Goal: Task Accomplishment & Management: Use online tool/utility

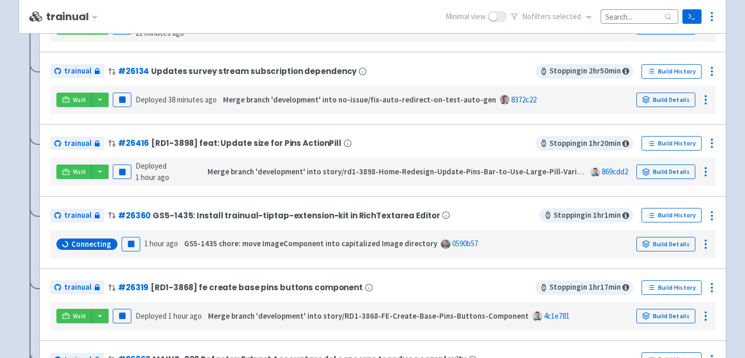
scroll to position [371, 0]
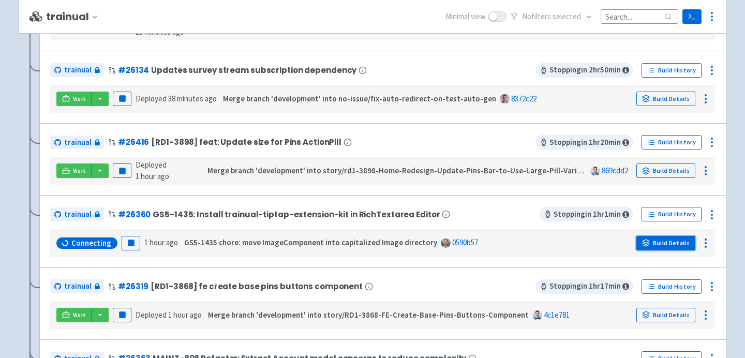
click at [646, 243] on icon at bounding box center [646, 241] width 7 height 3
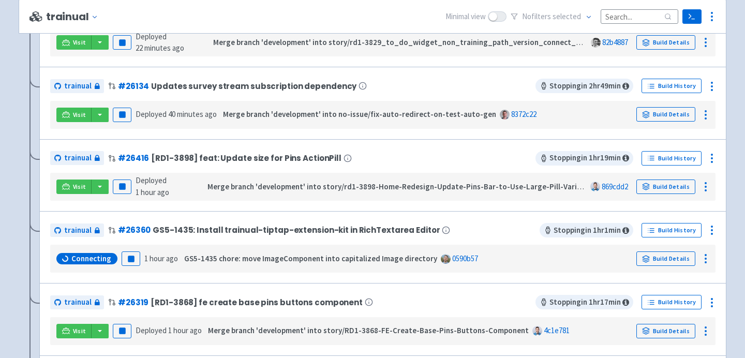
scroll to position [357, 0]
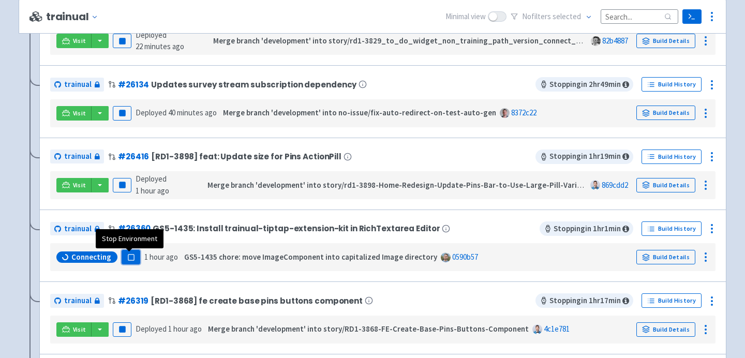
click at [132, 260] on icon "button" at bounding box center [131, 257] width 8 height 8
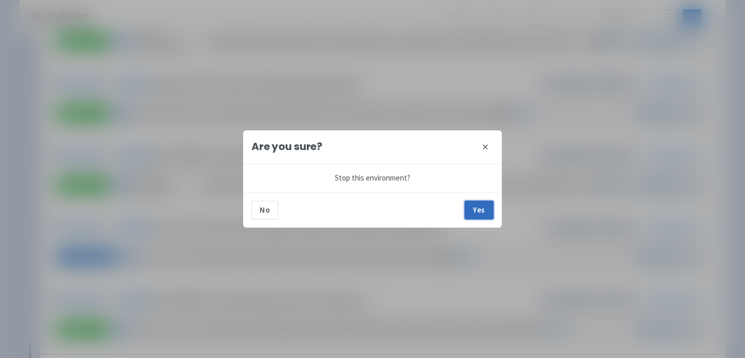
click at [472, 213] on button "Yes" at bounding box center [479, 210] width 29 height 19
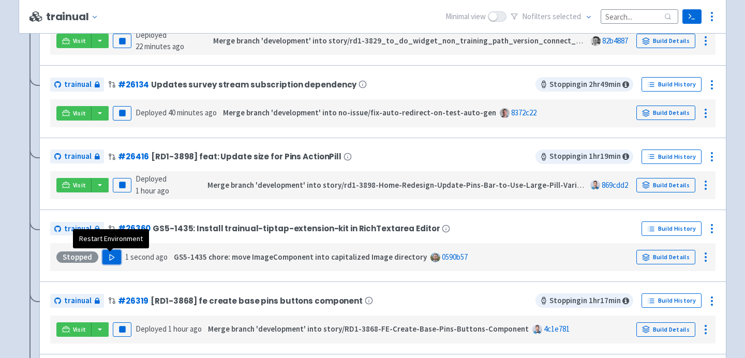
click at [114, 263] on button "Play" at bounding box center [111, 257] width 19 height 14
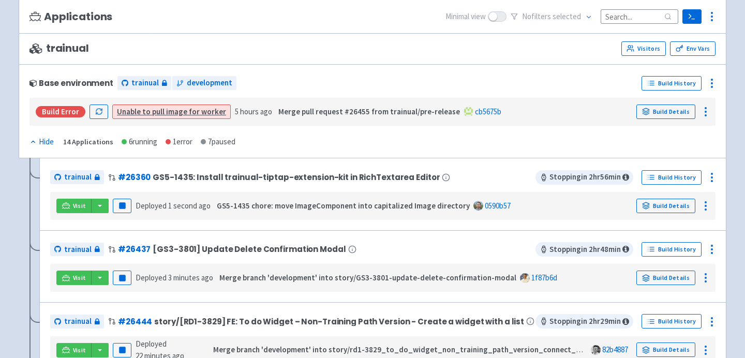
scroll to position [121, 0]
click at [100, 203] on button "button" at bounding box center [100, 205] width 18 height 14
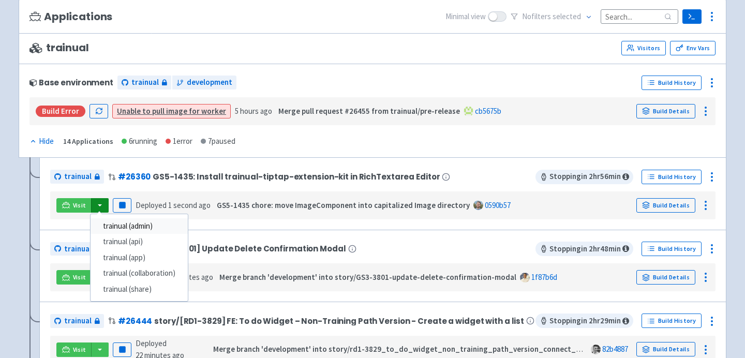
click at [120, 230] on link "trainual (admin)" at bounding box center [139, 226] width 97 height 16
